Goal: Obtain resource: Obtain resource

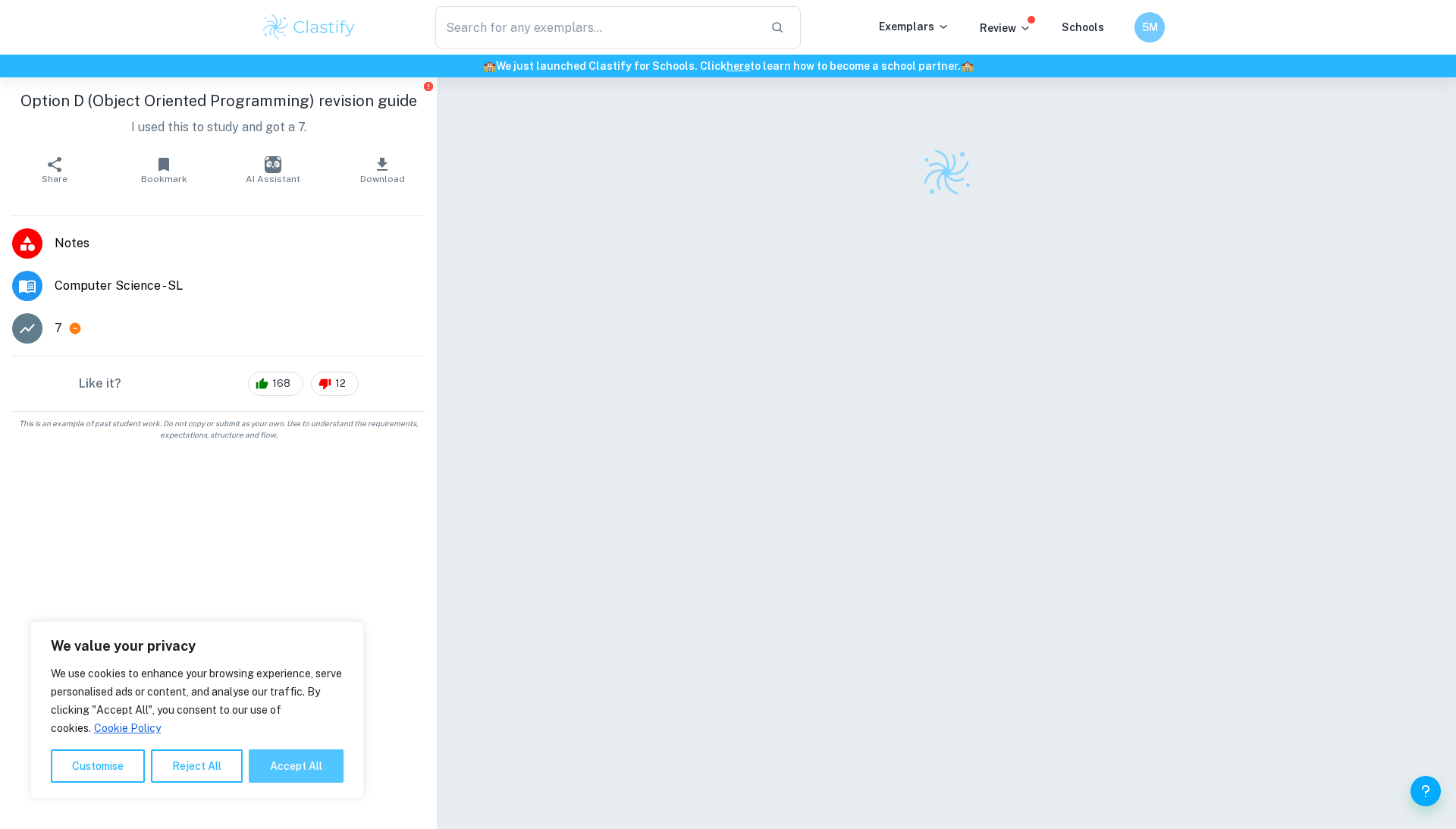
click at [317, 764] on button "Accept All" at bounding box center [296, 765] width 94 height 34
checkbox input "true"
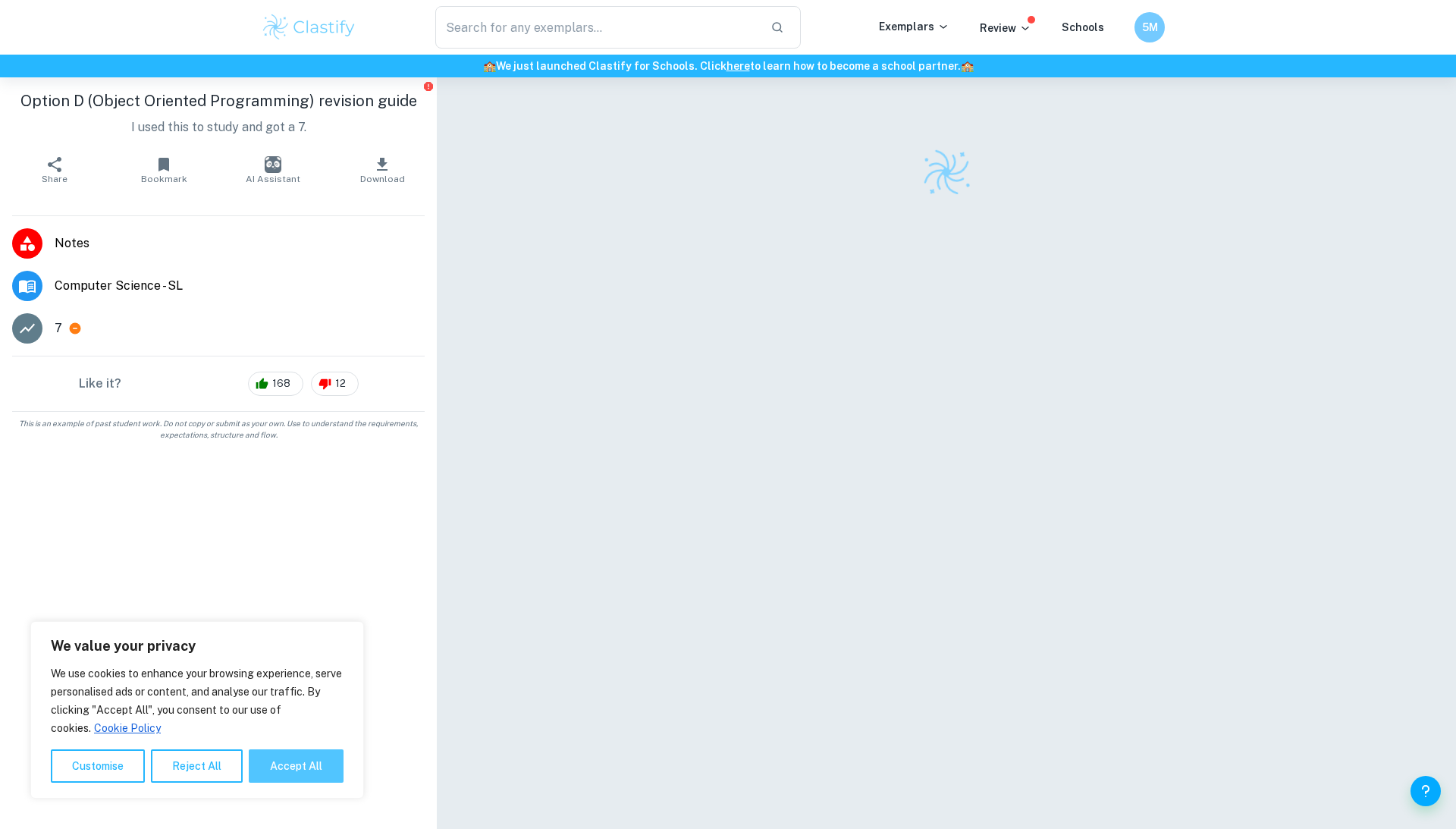
checkbox input "true"
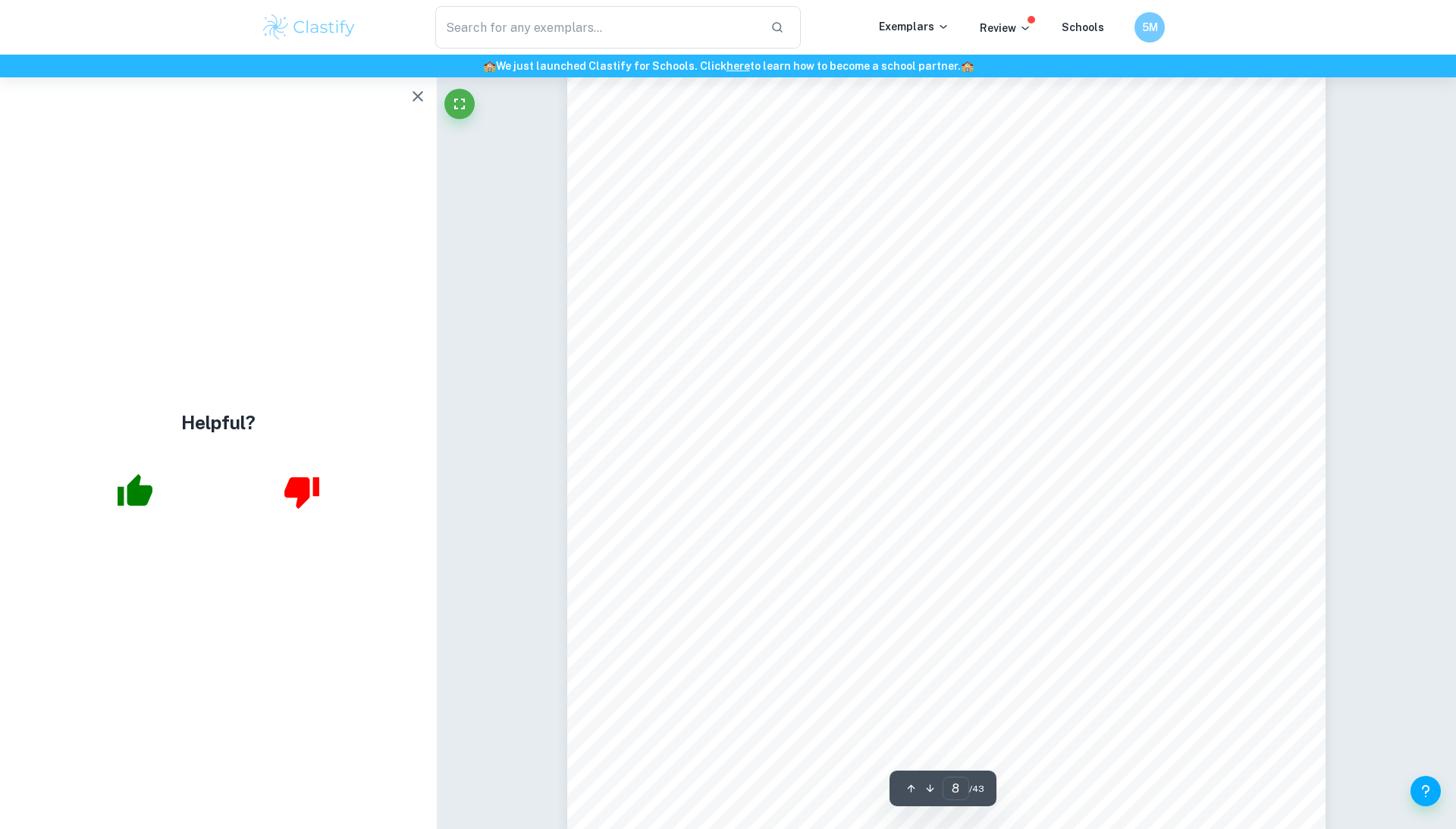
scroll to position [7992, 0]
click at [419, 95] on icon "button" at bounding box center [417, 96] width 18 height 18
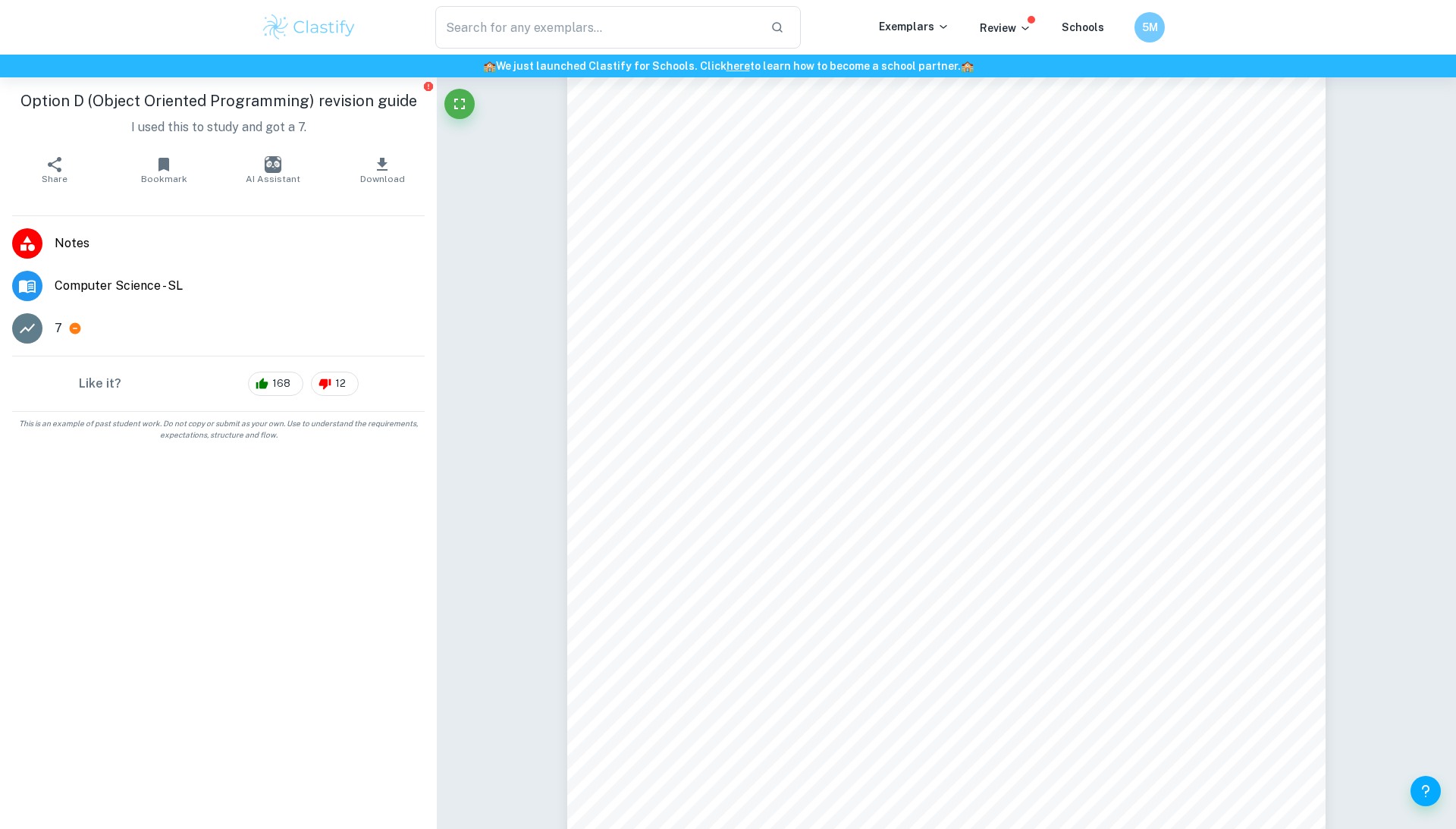
click at [183, 179] on span "Bookmark" at bounding box center [164, 178] width 46 height 11
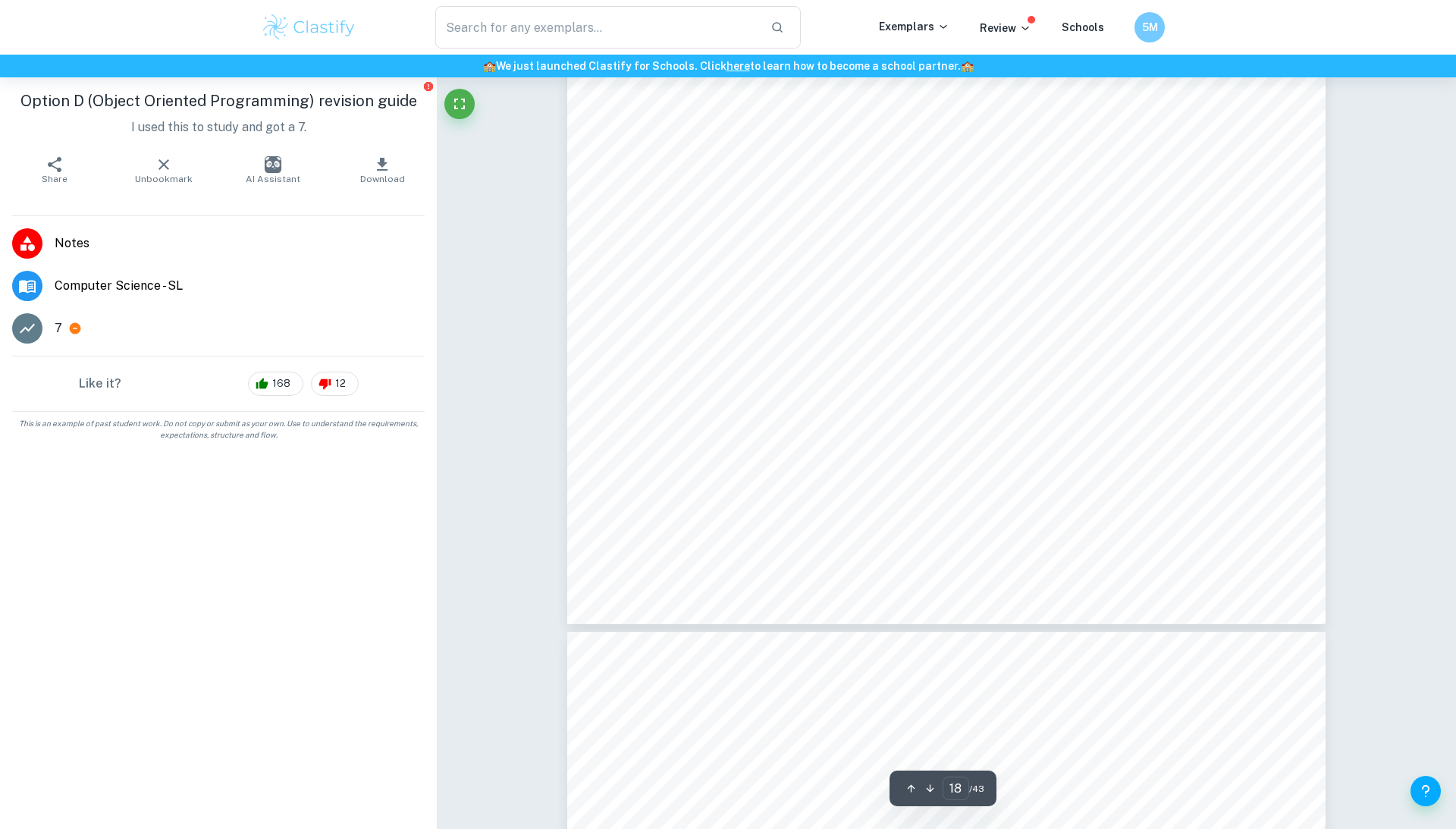
scroll to position [19160, 0]
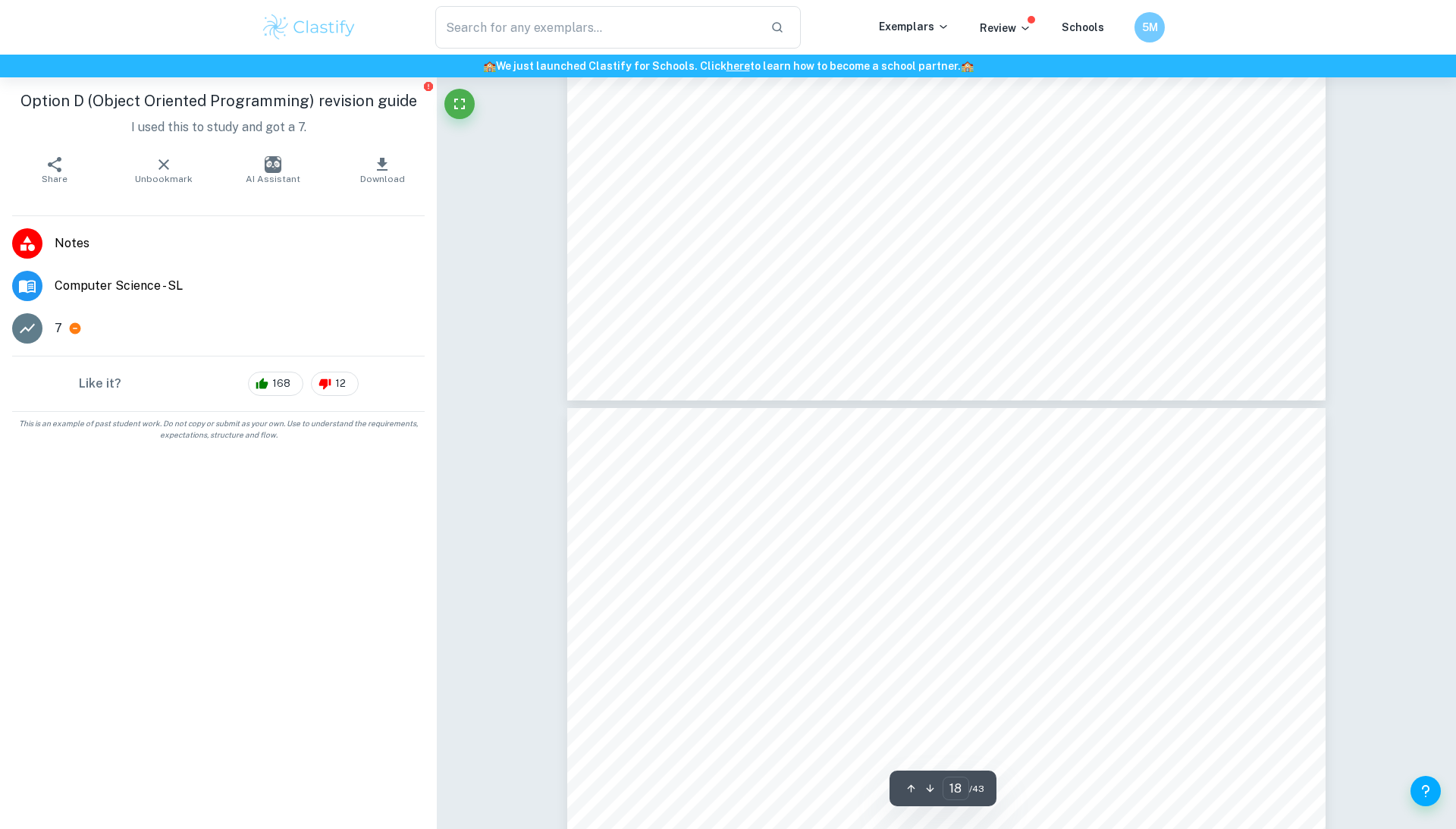
type input "19"
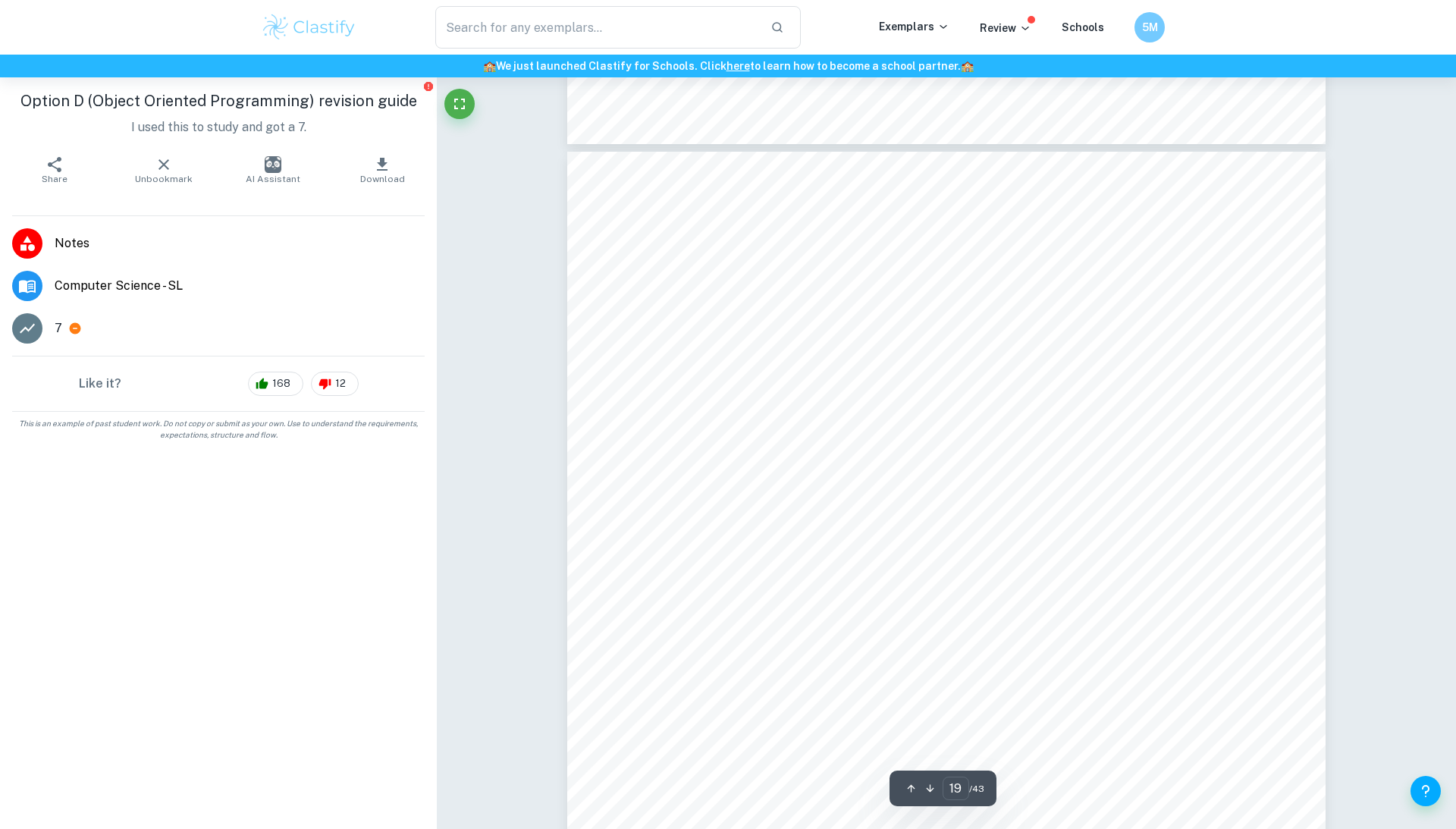
scroll to position [19498, 0]
